Goal: Task Accomplishment & Management: Use online tool/utility

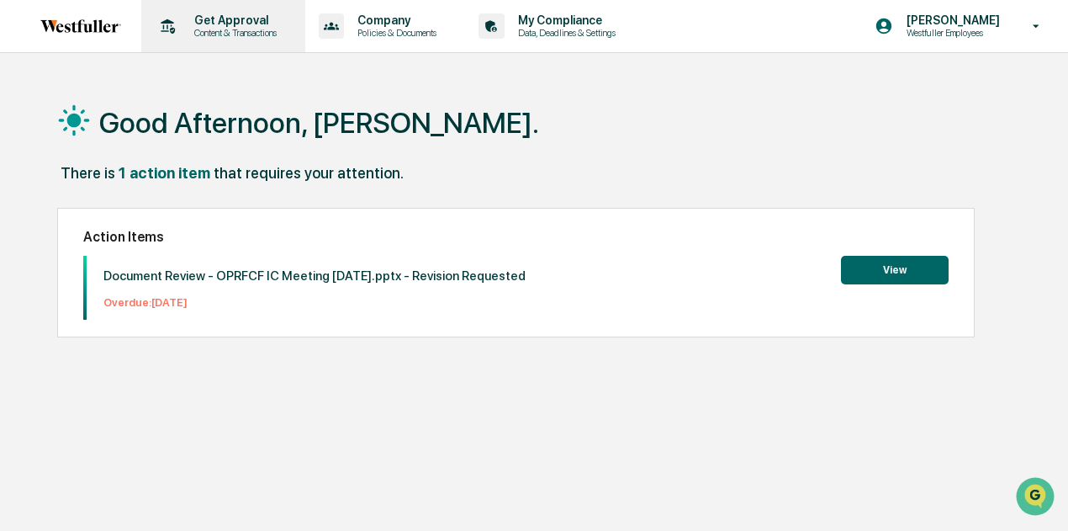
click at [268, 34] on p "Content & Transactions" at bounding box center [233, 33] width 104 height 12
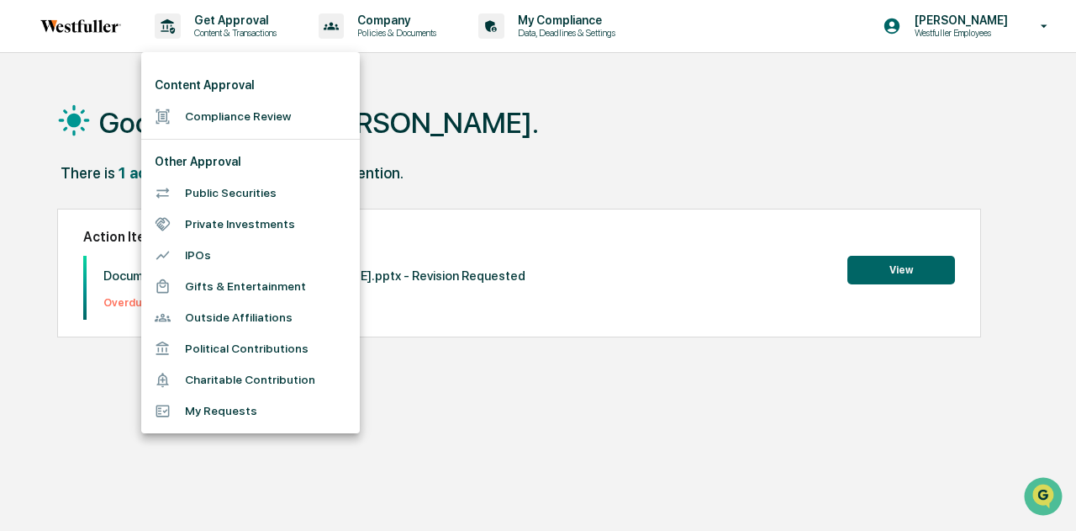
click at [235, 110] on li "Compliance Review" at bounding box center [250, 116] width 219 height 31
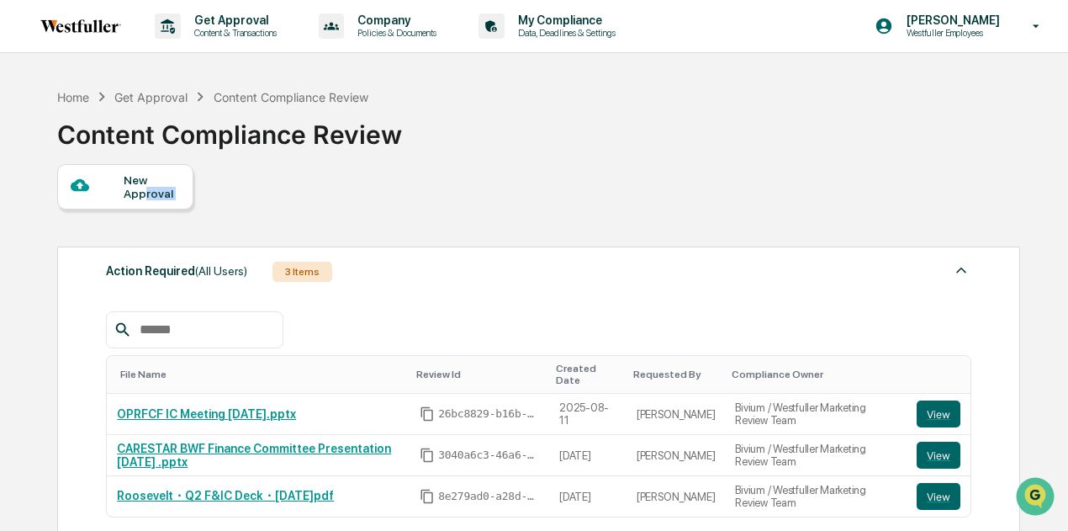
drag, startPoint x: 142, startPoint y: 191, endPoint x: 278, endPoint y: 212, distance: 137.8
click at [278, 212] on div "New Approval Action Required (All Users) 3 Items File Name Review Id Created Da…" at bounding box center [537, 485] width 961 height 642
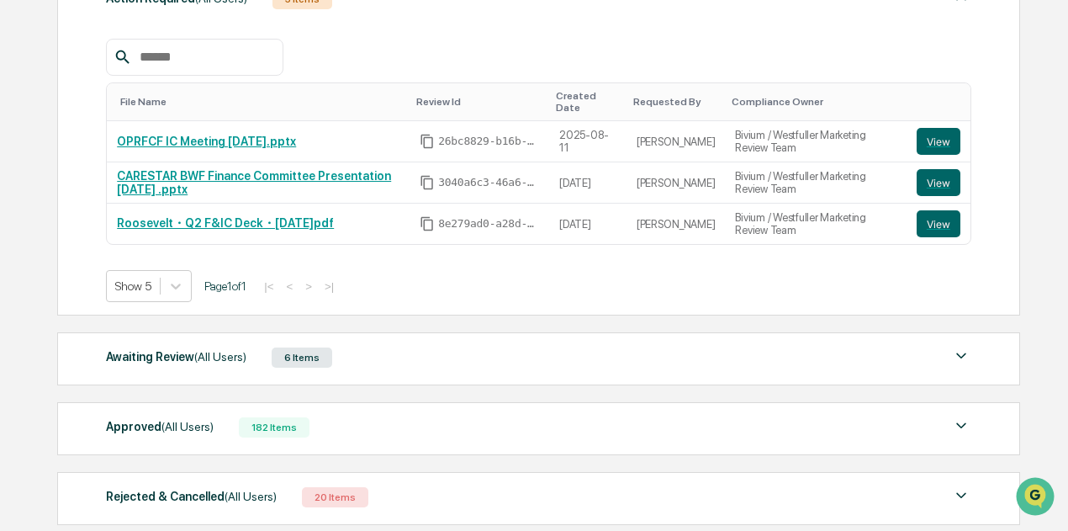
scroll to position [275, 0]
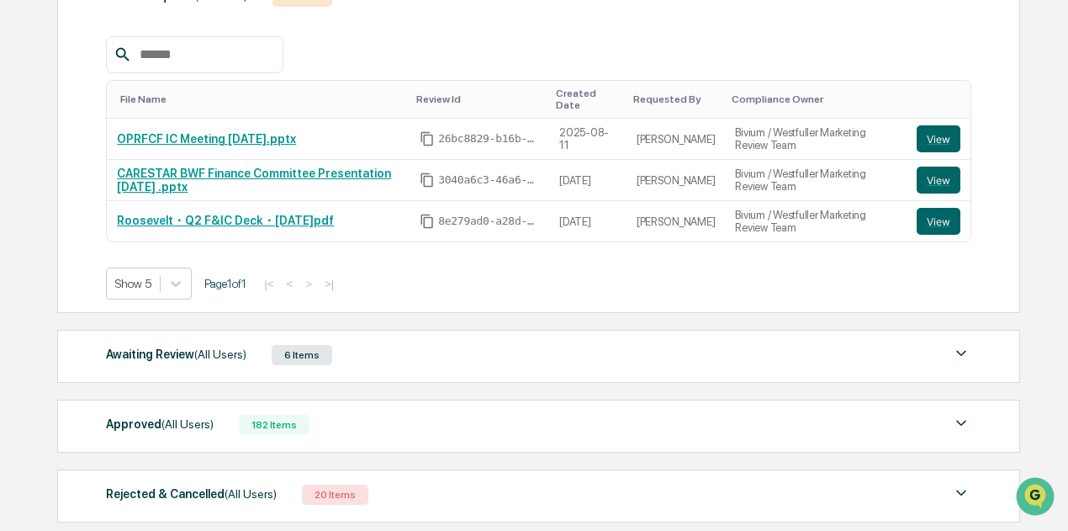
click at [954, 343] on img at bounding box center [961, 353] width 20 height 20
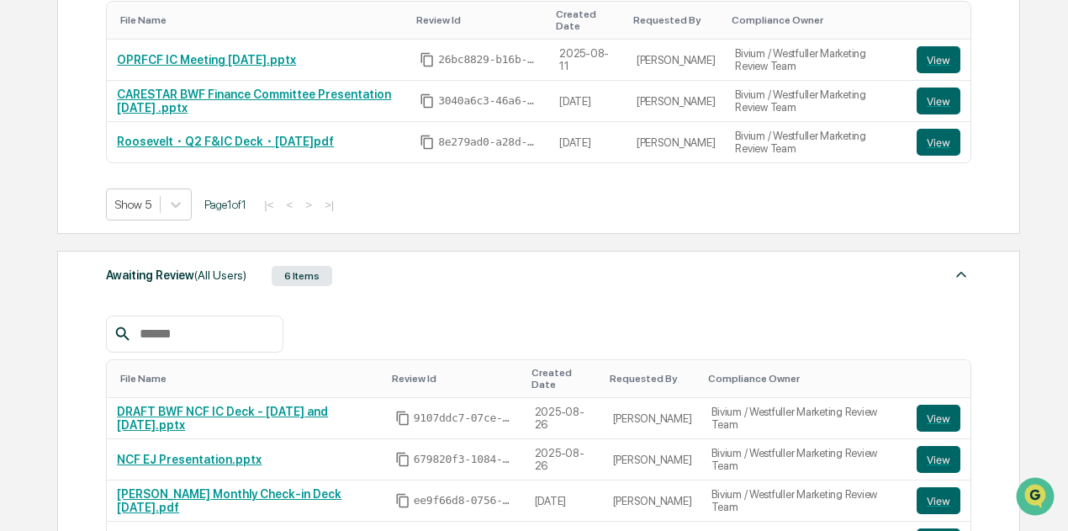
scroll to position [372, 0]
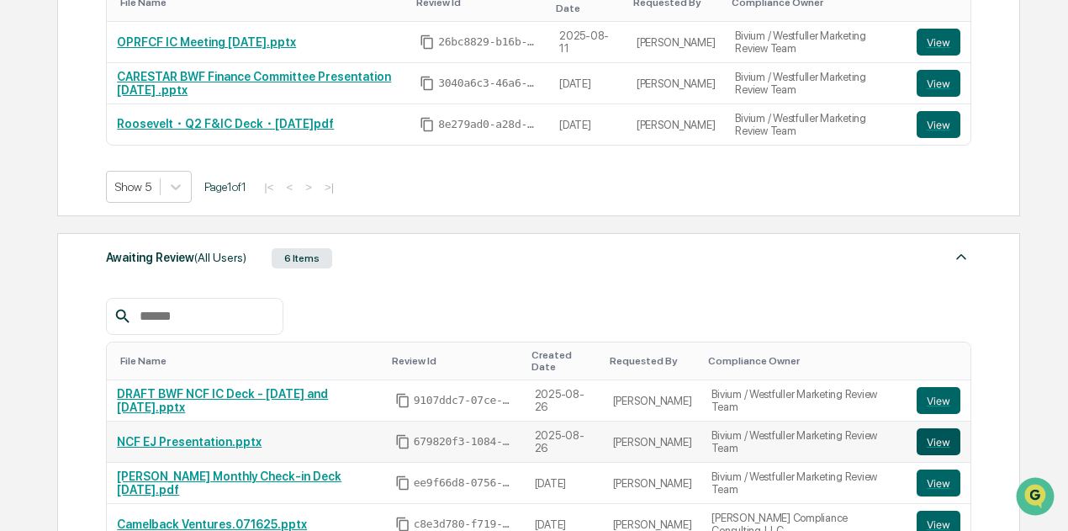
click at [922, 428] on button "View" at bounding box center [939, 441] width 44 height 27
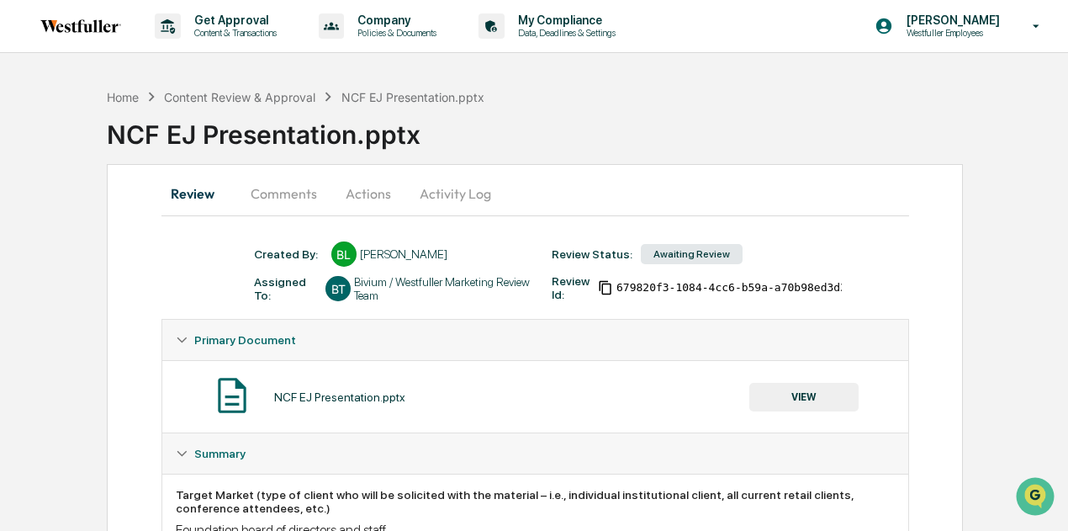
click at [281, 193] on button "Comments" at bounding box center [283, 193] width 93 height 40
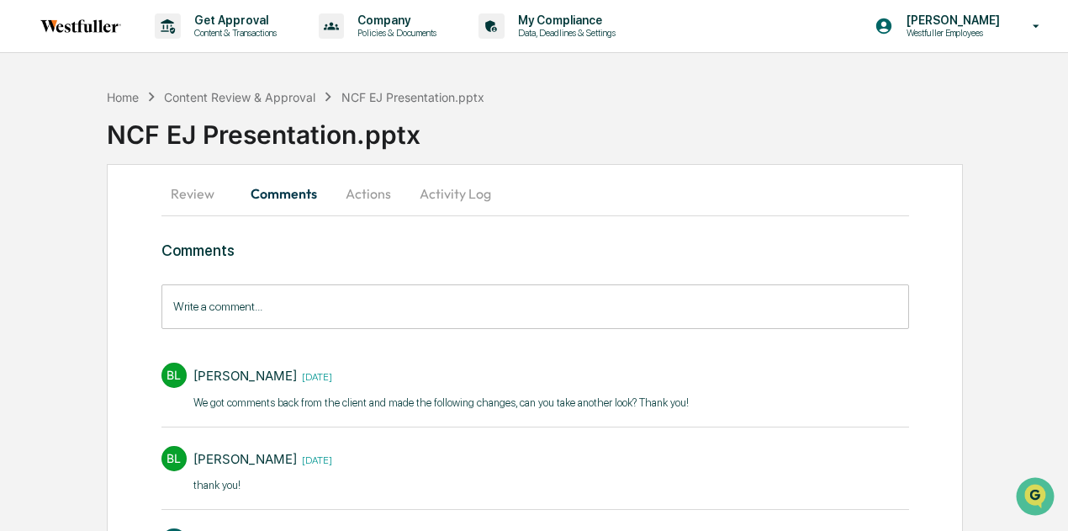
click at [361, 302] on input "Write a comment..." at bounding box center [535, 306] width 748 height 45
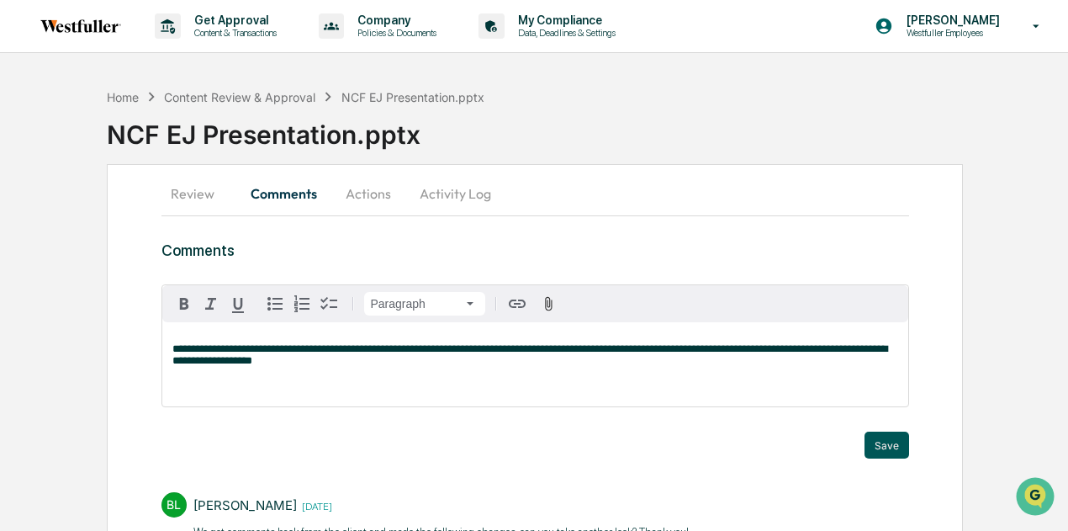
click at [902, 452] on button "Save" at bounding box center [886, 444] width 45 height 27
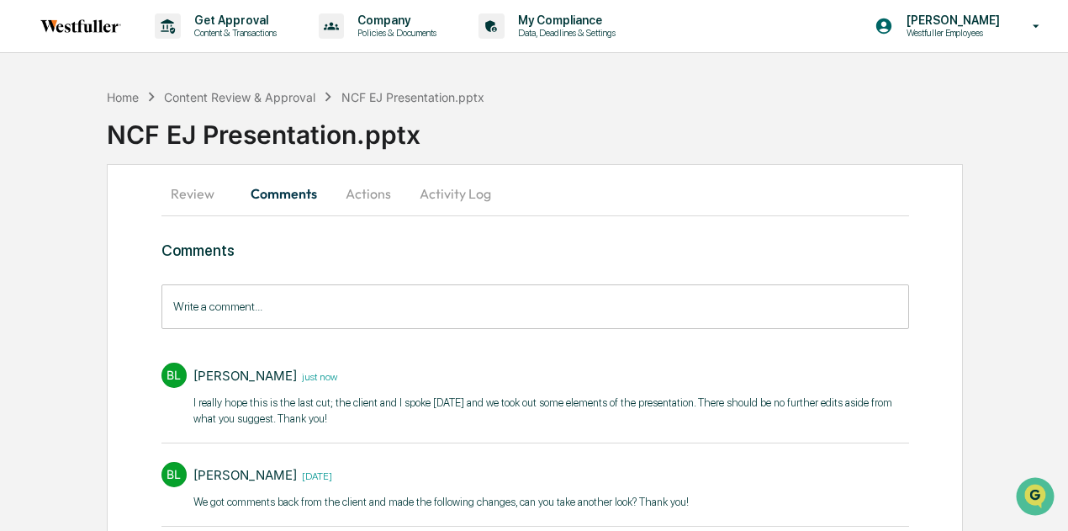
click at [372, 197] on button "Actions" at bounding box center [368, 193] width 76 height 40
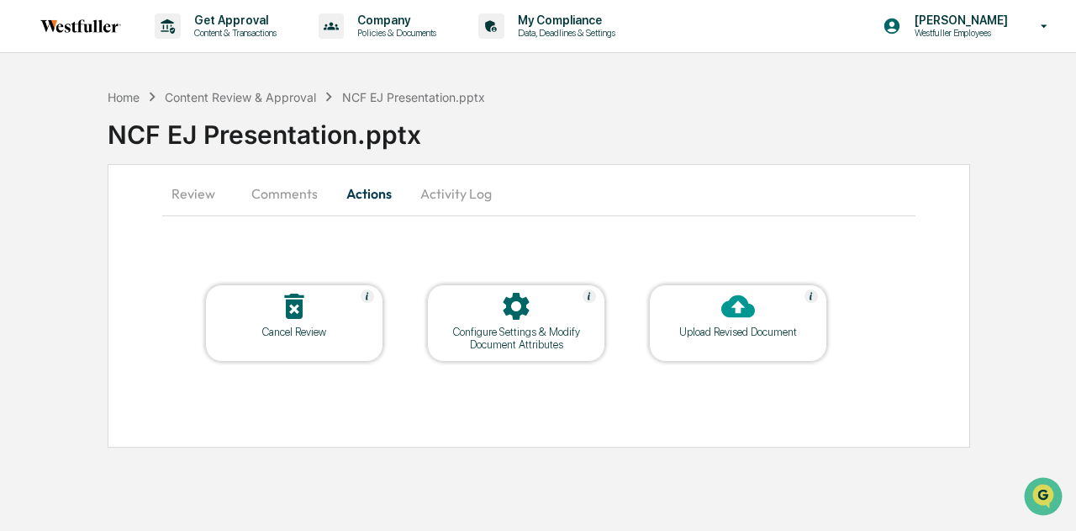
click at [683, 349] on div "Upload Revised Document" at bounding box center [738, 322] width 178 height 77
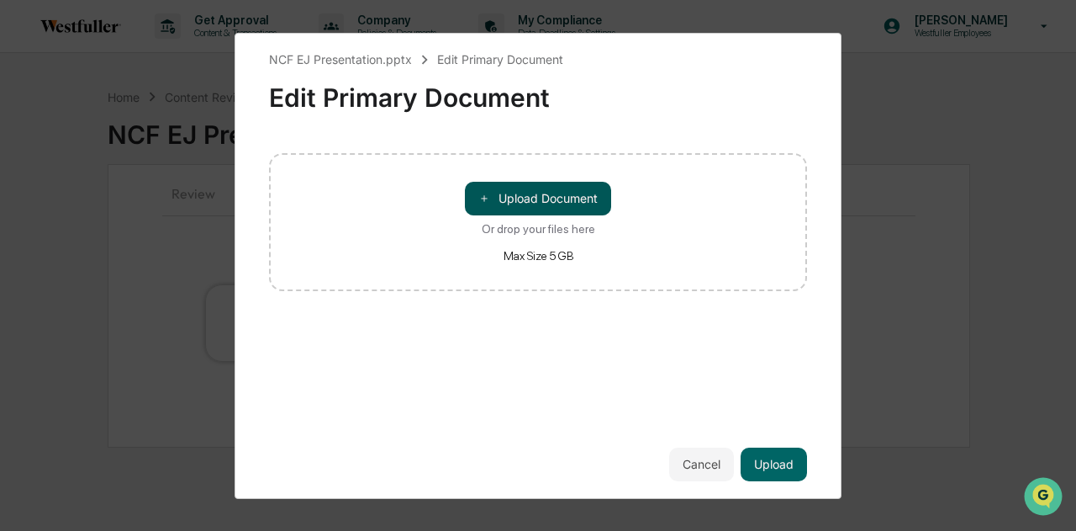
click at [514, 188] on button "＋ Upload Document" at bounding box center [538, 199] width 146 height 34
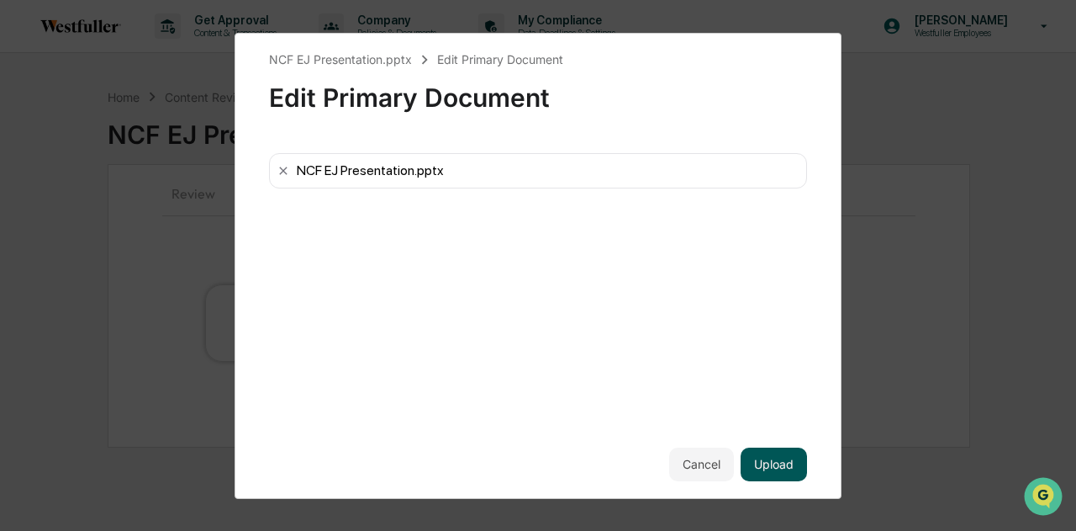
click at [757, 460] on button "Upload" at bounding box center [774, 464] width 66 height 34
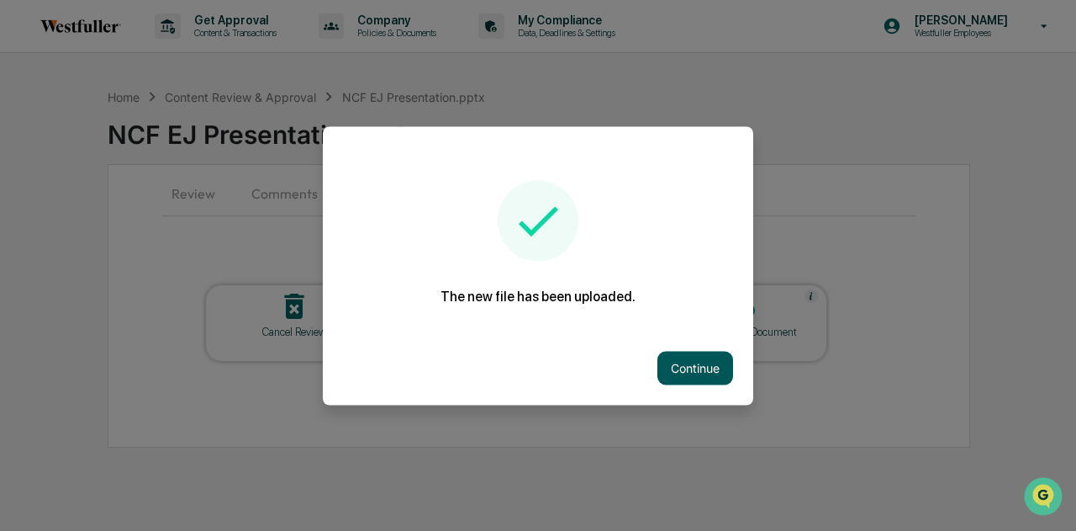
click at [722, 378] on button "Continue" at bounding box center [696, 368] width 76 height 34
